Goal: Transaction & Acquisition: Purchase product/service

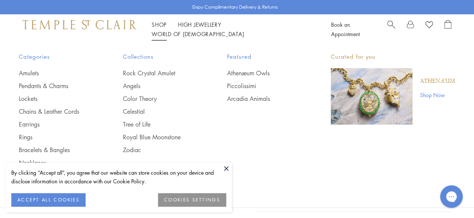
click at [163, 29] on li "Shop Shop Categories Amulets Pendants & Charms Lockets Chains & Leather Cords E…" at bounding box center [159, 24] width 15 height 9
click at [45, 84] on link "Pendants & Charms" at bounding box center [56, 86] width 74 height 8
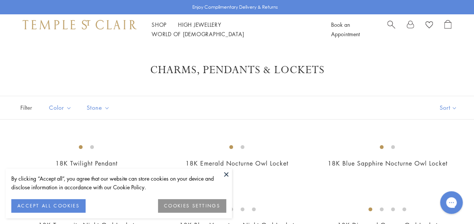
click at [40, 210] on button "ACCEPT ALL COOKIES" at bounding box center [48, 206] width 74 height 14
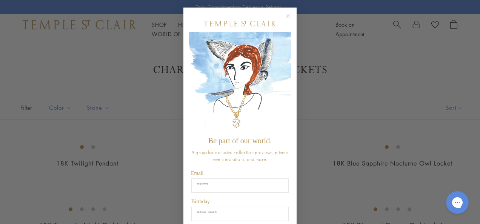
click at [283, 16] on circle "Close dialog" at bounding box center [287, 16] width 9 height 9
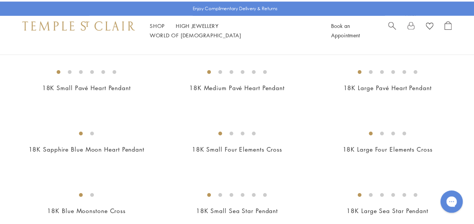
scroll to position [691, 0]
